Goal: Task Accomplishment & Management: Complete application form

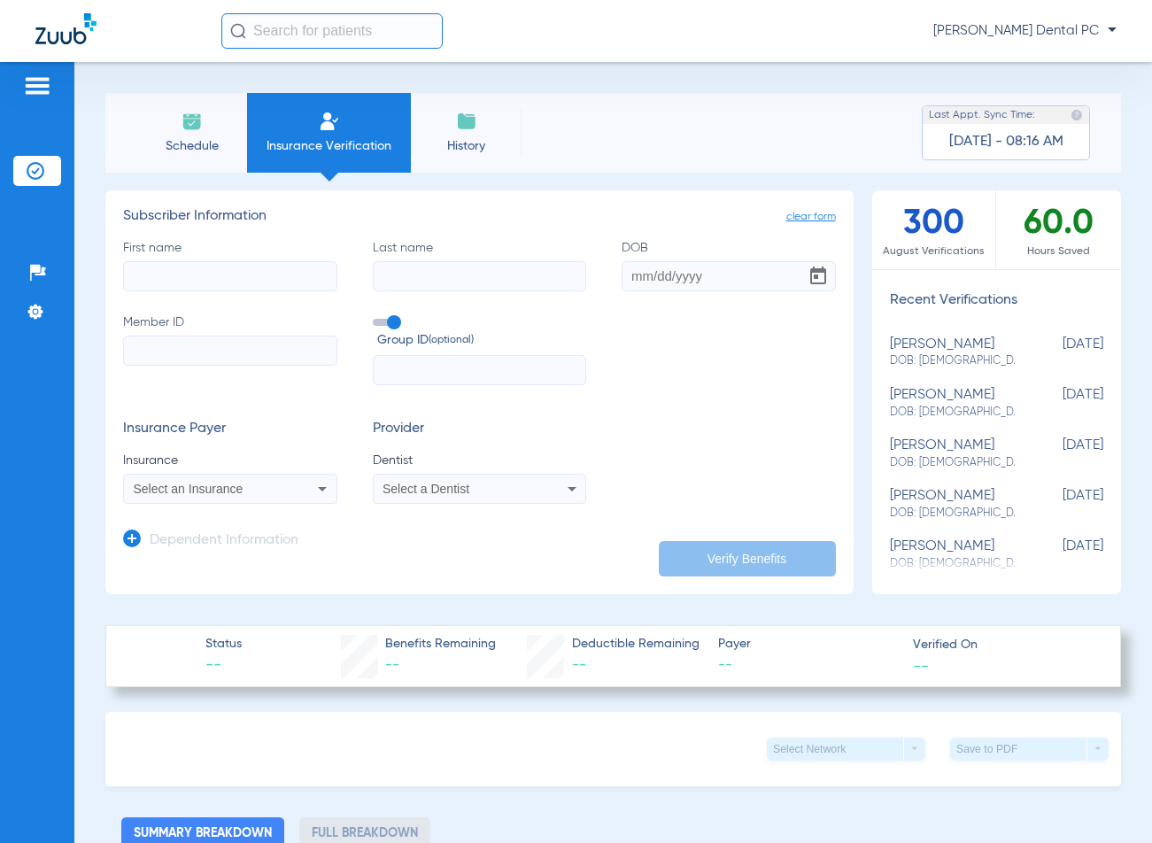
drag, startPoint x: 35, startPoint y: 669, endPoint x: -27, endPoint y: 645, distance: 66.4
click at [0, 645] on html "[PERSON_NAME] Dental PC Patients Insurance Verification Setup Help Center Setti…" at bounding box center [576, 421] width 1152 height 843
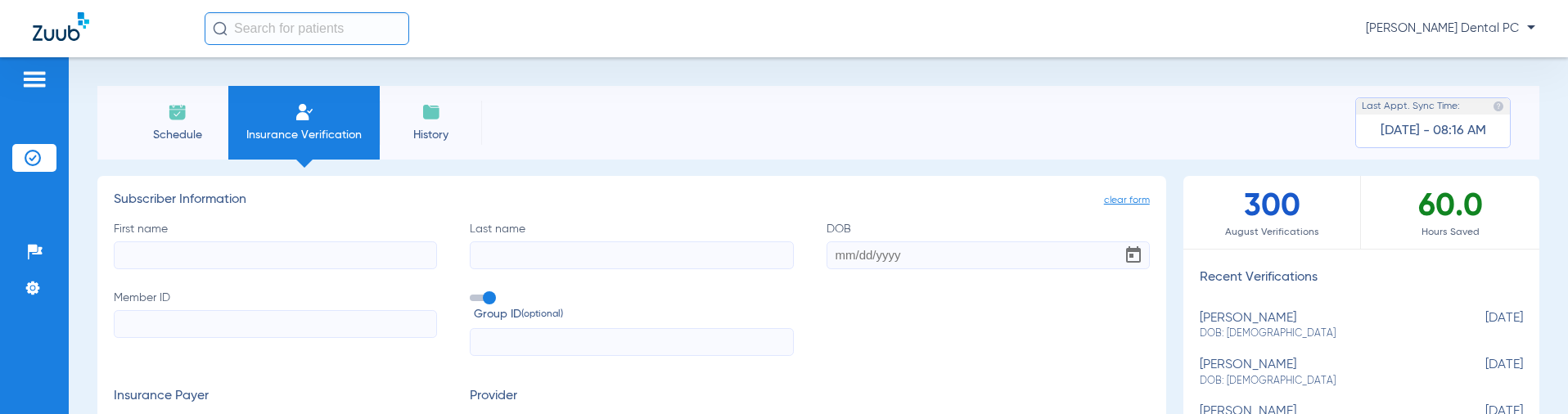
click at [299, 268] on input "First name" at bounding box center [276, 255] width 324 height 28
type input "Joginder"
click at [606, 251] on input "Last name" at bounding box center [631, 255] width 324 height 28
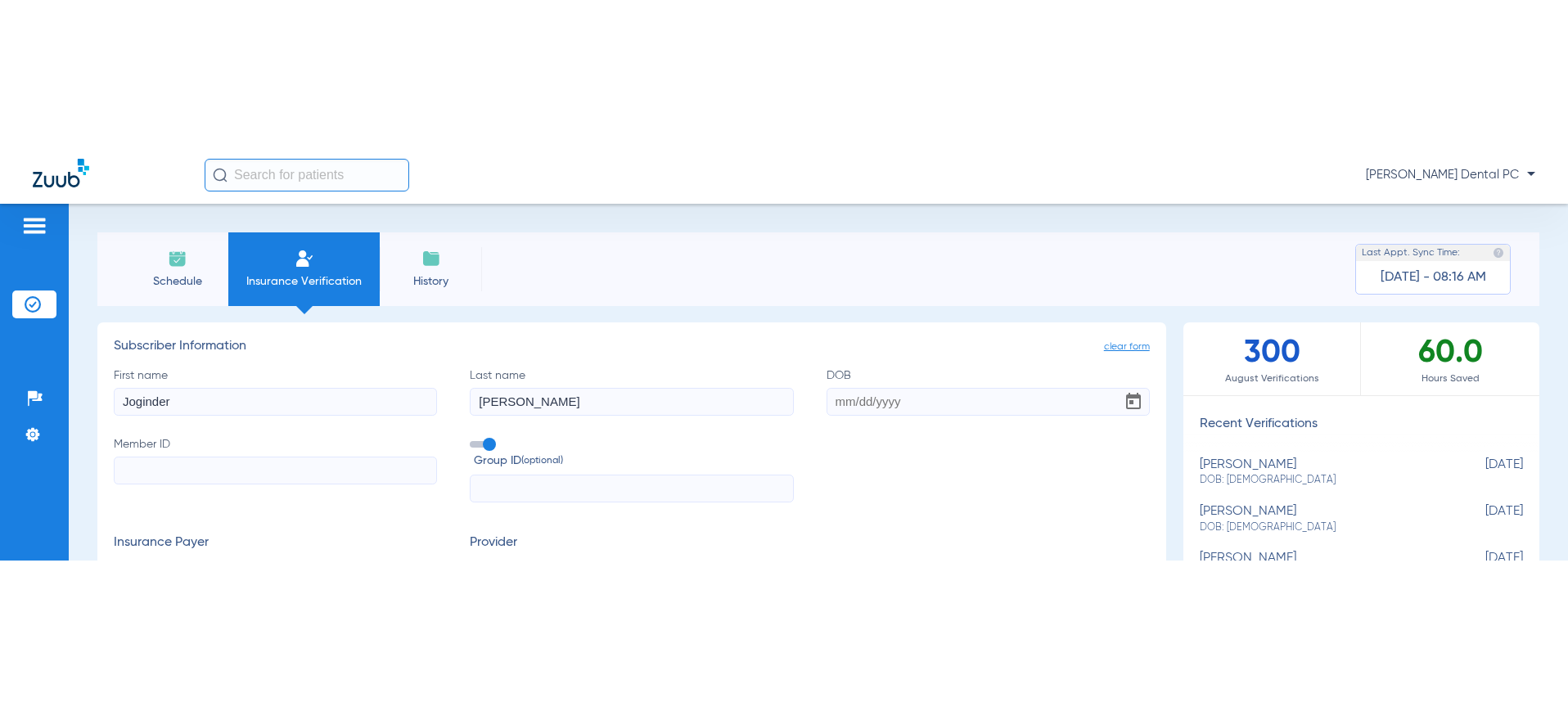
scroll to position [82, 0]
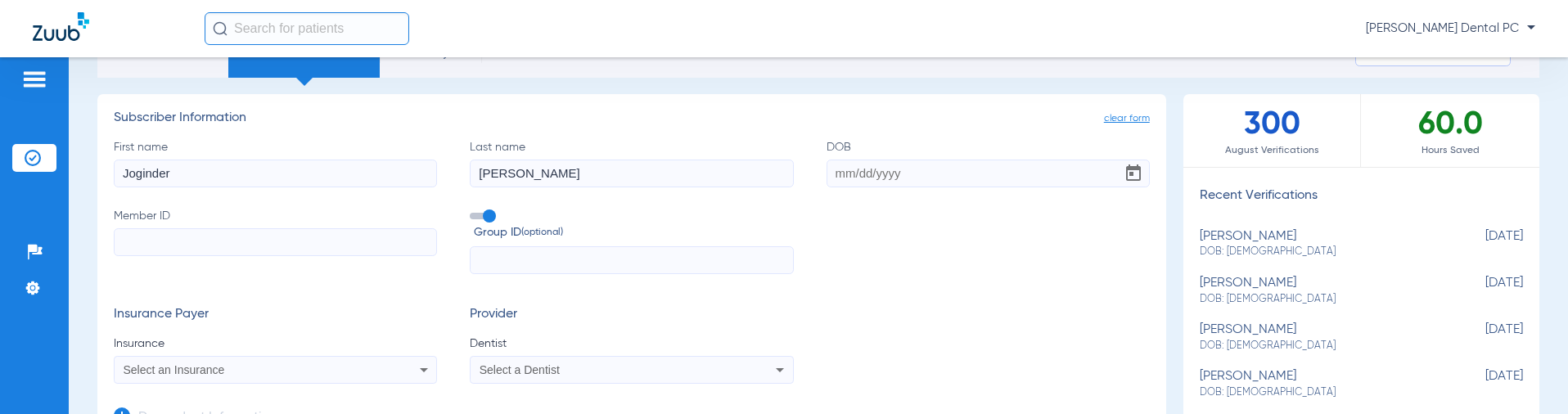
type input "[PERSON_NAME]"
click at [154, 249] on input "Member ID" at bounding box center [276, 242] width 324 height 28
type input "849092403"
click at [533, 253] on input "text" at bounding box center [631, 260] width 324 height 28
type input "409135"
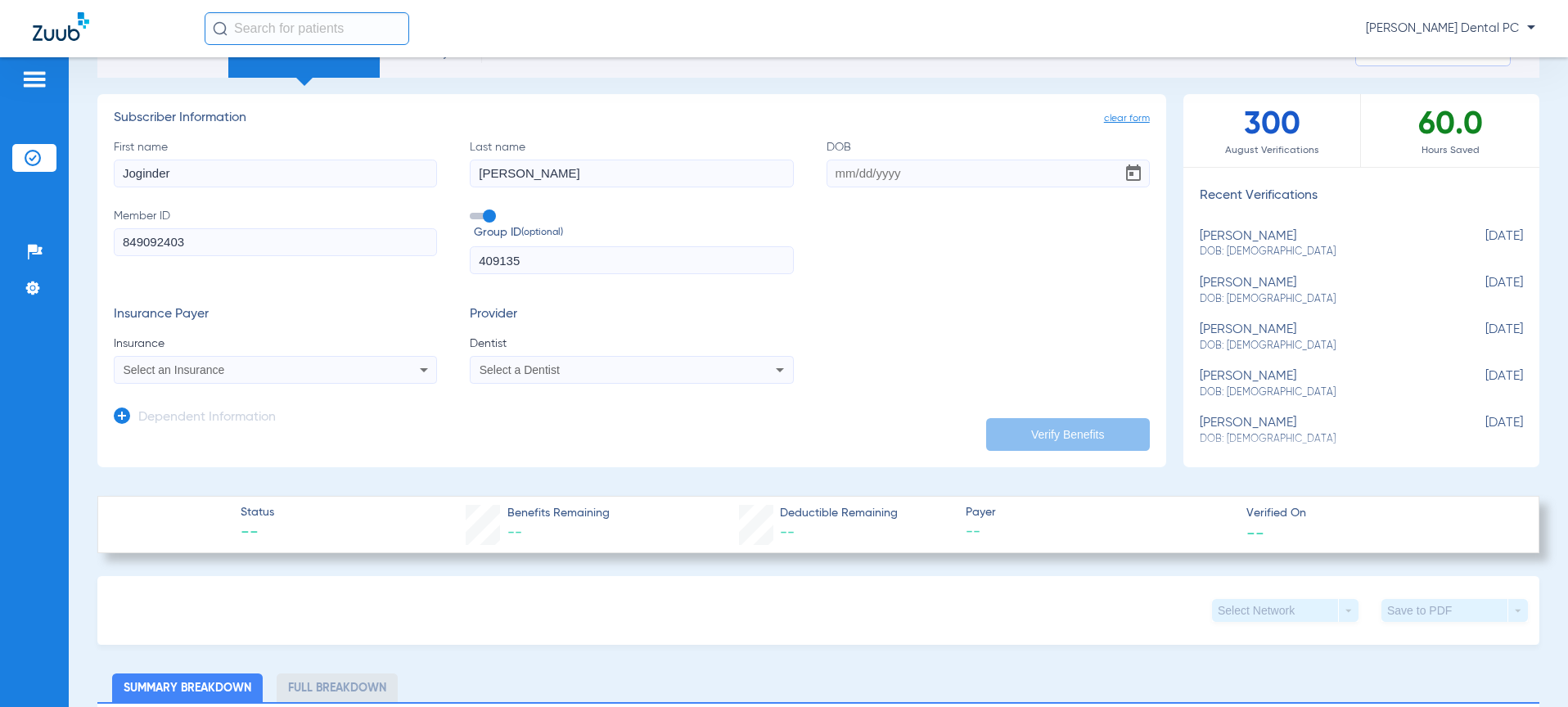
click at [900, 179] on input "DOB" at bounding box center [988, 174] width 324 height 28
paste input "[DATE]"
type input "[DATE]"
click at [244, 366] on div "Select an Insurance" at bounding box center [246, 370] width 244 height 11
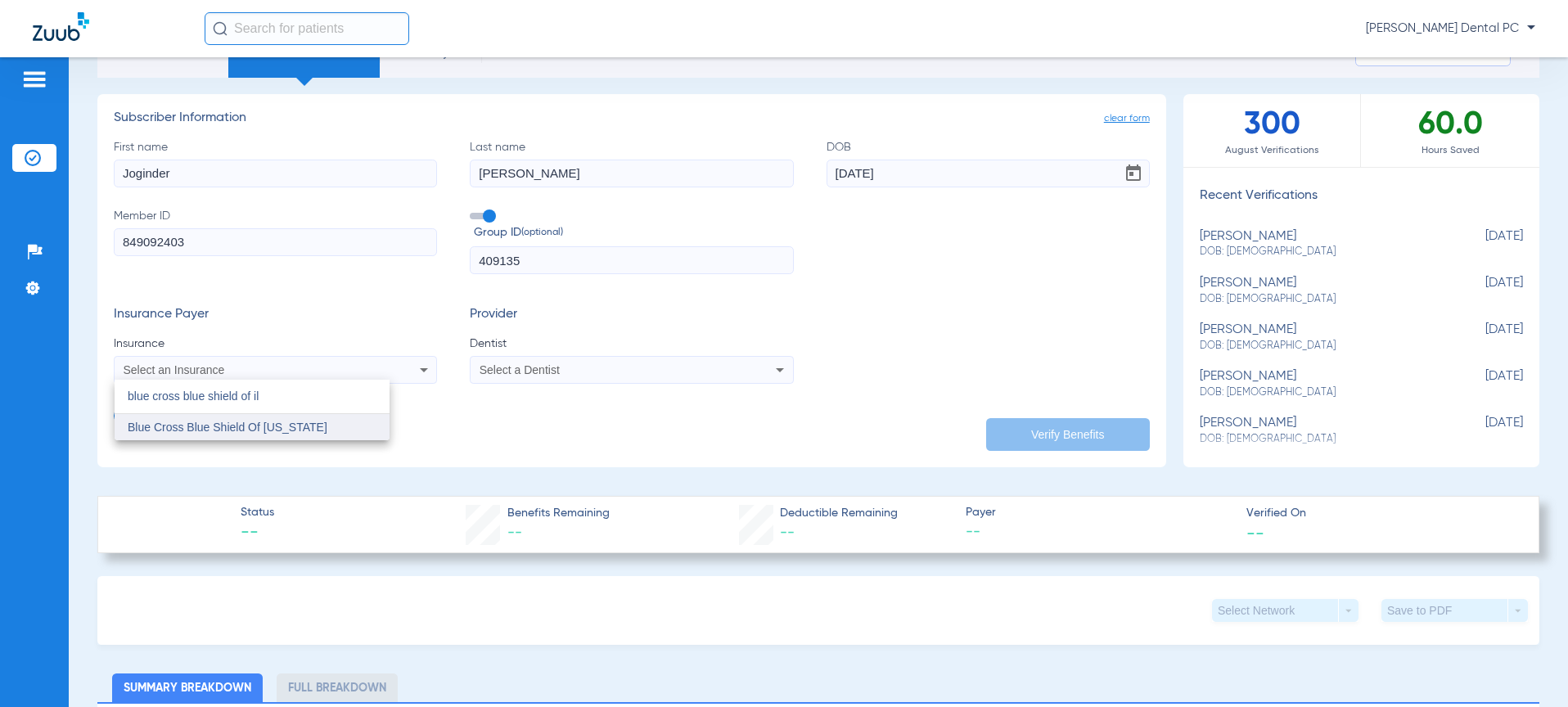
type input "blue cross blue shield of il"
click at [290, 431] on span "Blue Cross Blue Shield Of [US_STATE]" at bounding box center [227, 427] width 200 height 13
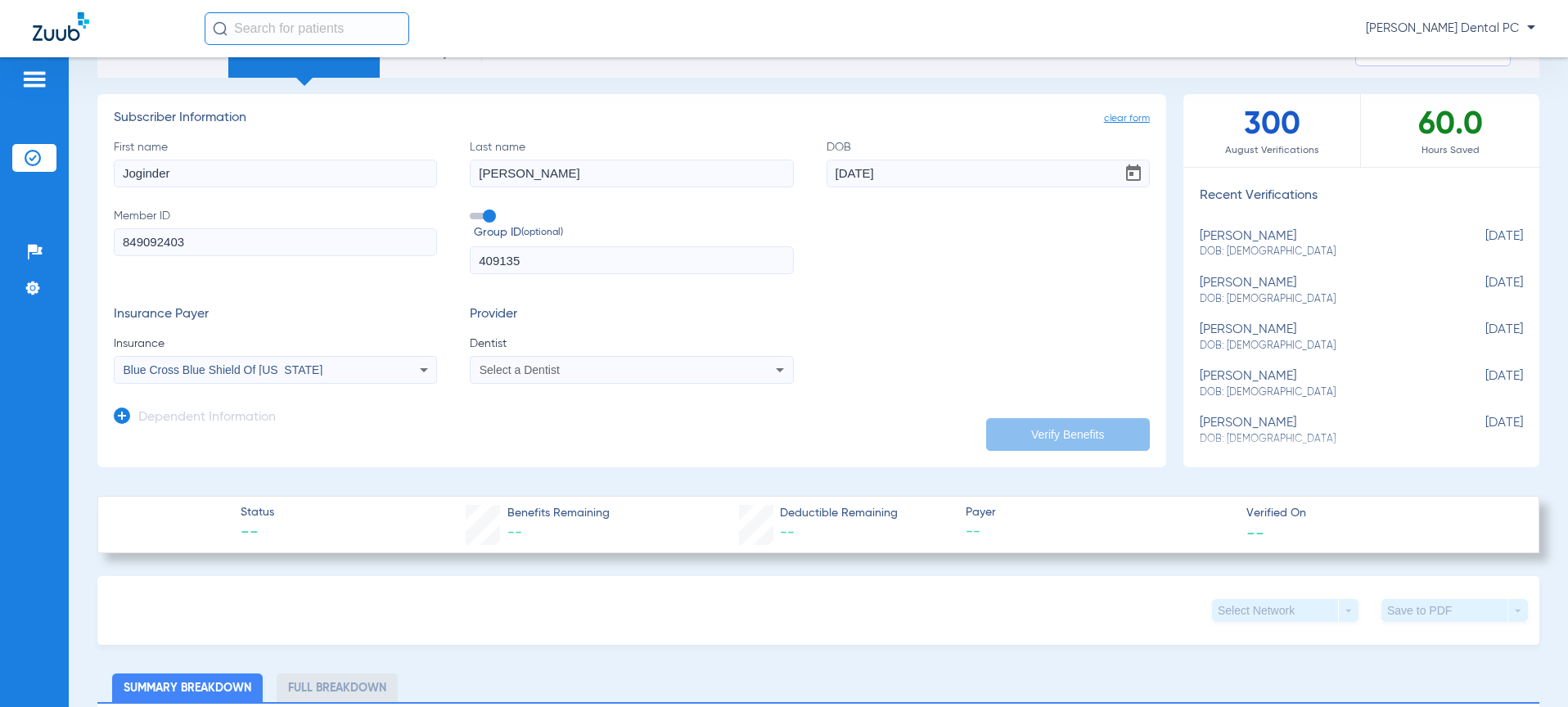
click at [717, 362] on div "Select a Dentist" at bounding box center [631, 369] width 322 height 19
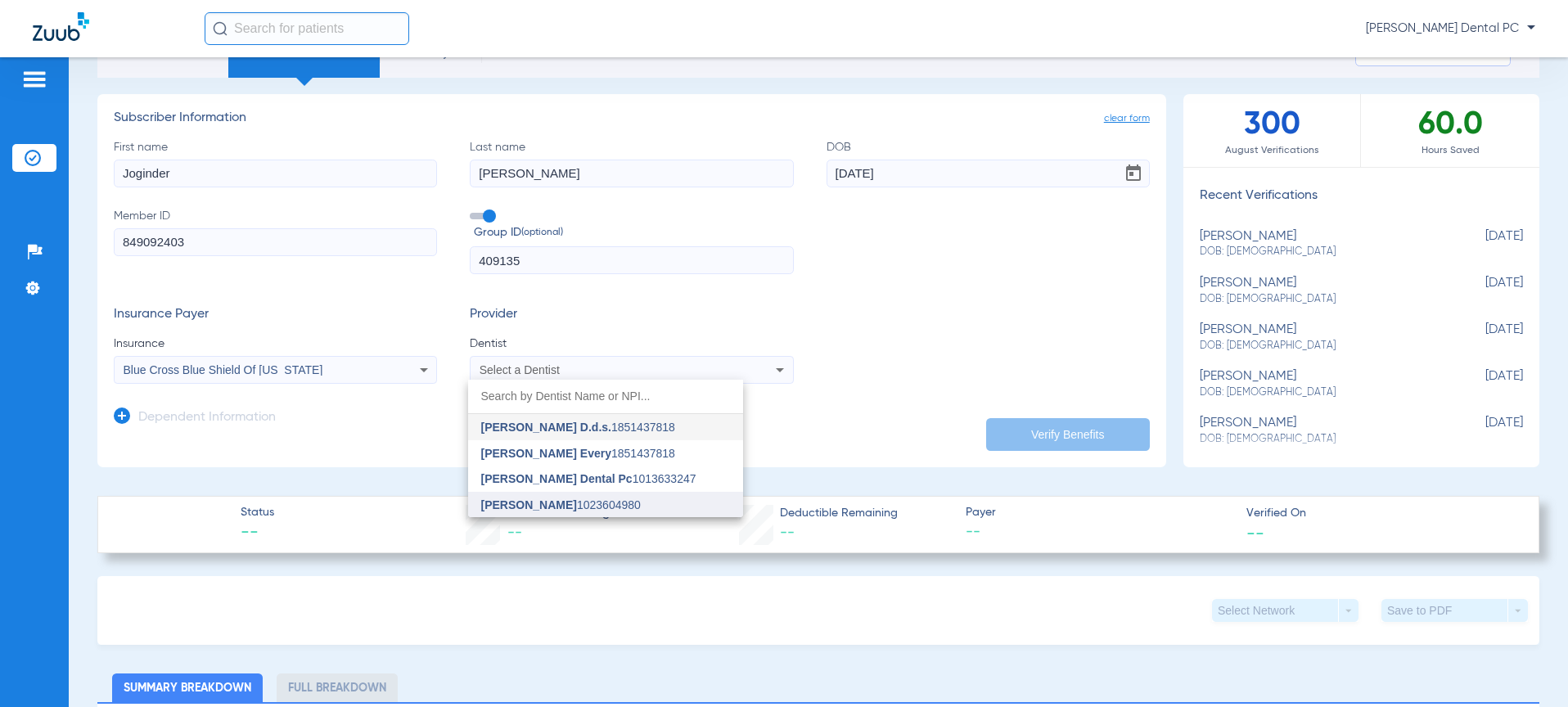
click at [612, 504] on span "[PERSON_NAME] 1023604980" at bounding box center [561, 505] width 160 height 11
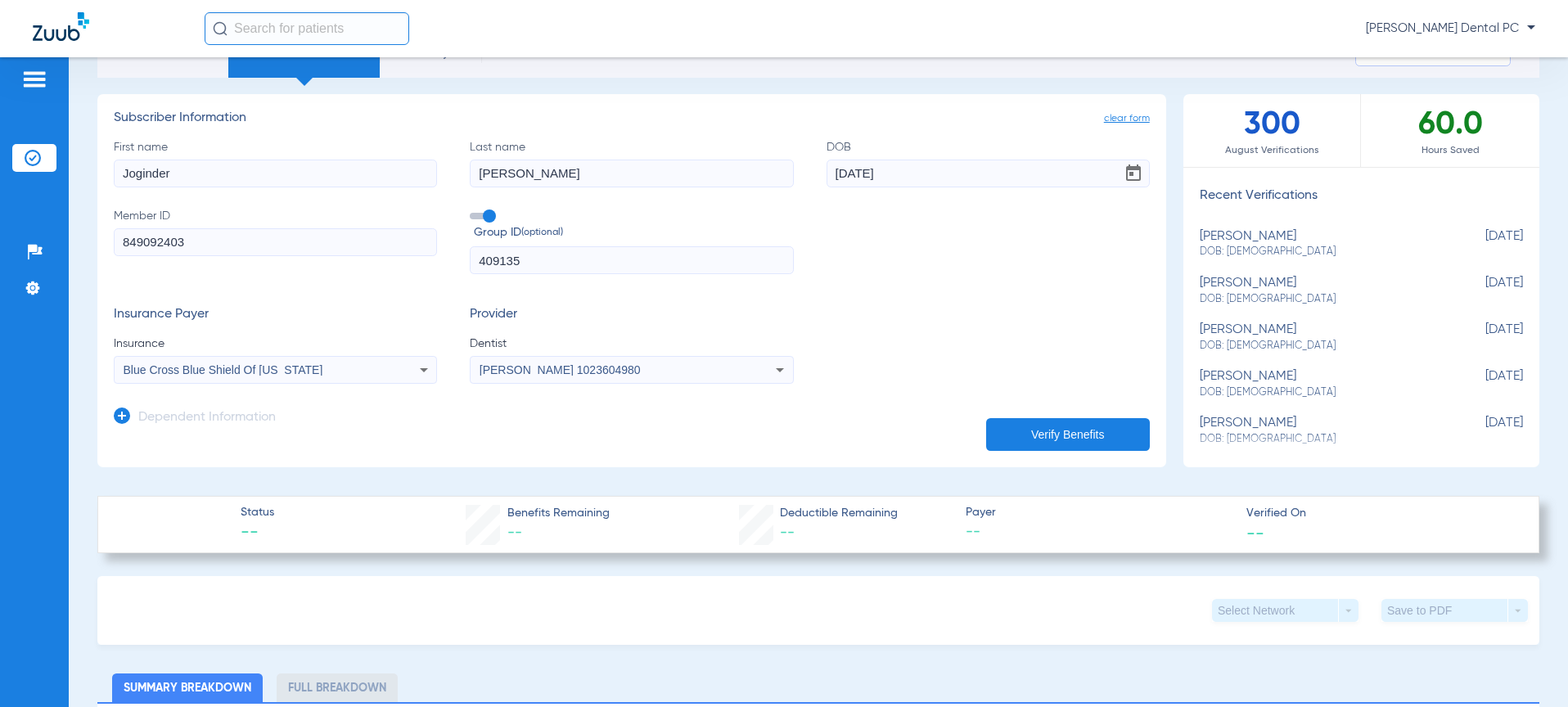
click at [1066, 434] on button "Verify Benefits" at bounding box center [1068, 433] width 164 height 32
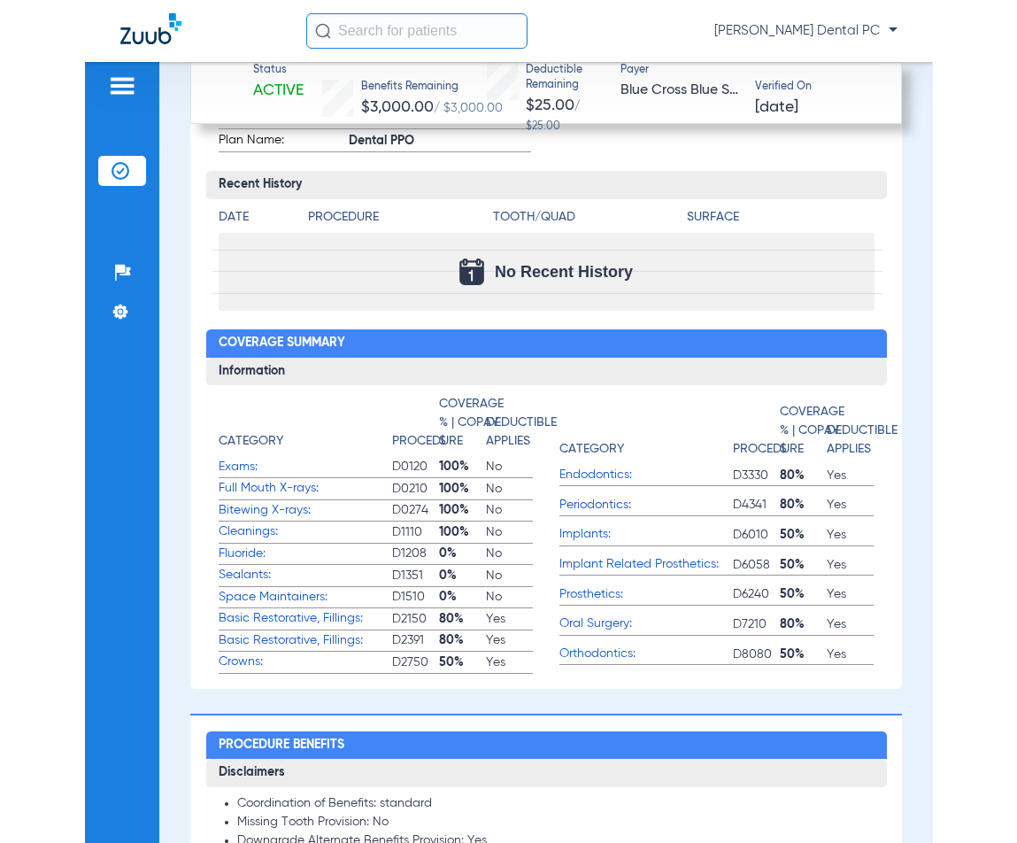
scroll to position [1151, 0]
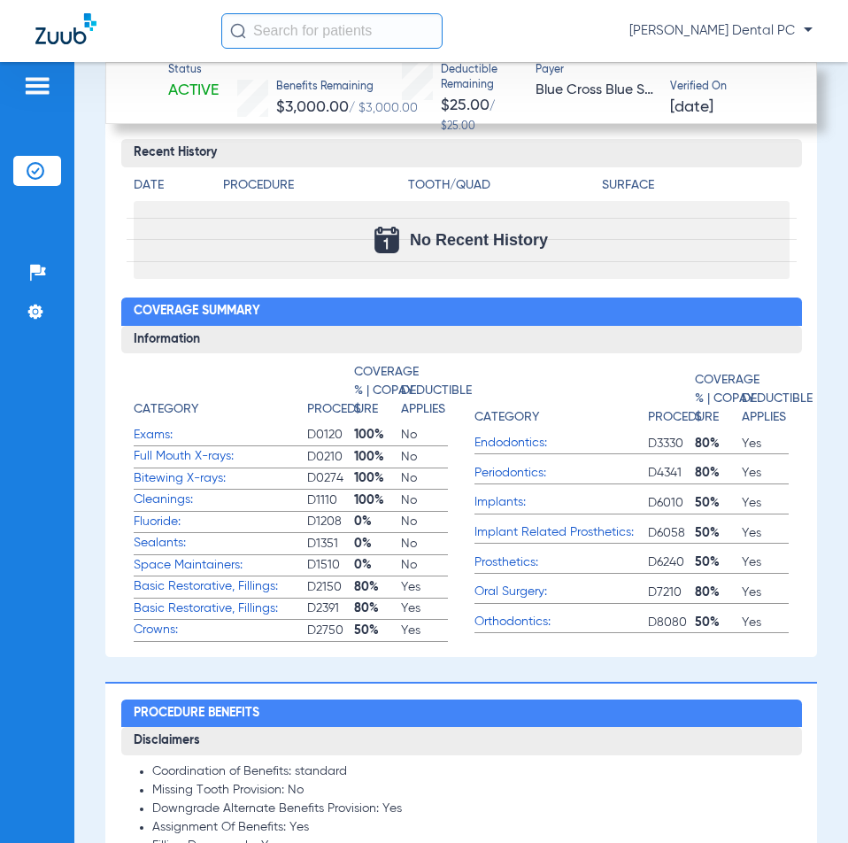
click at [1, 196] on div "Patients Insurance Verification Setup Help Center Settings" at bounding box center [37, 483] width 74 height 843
